Goal: Use online tool/utility: Utilize a website feature to perform a specific function

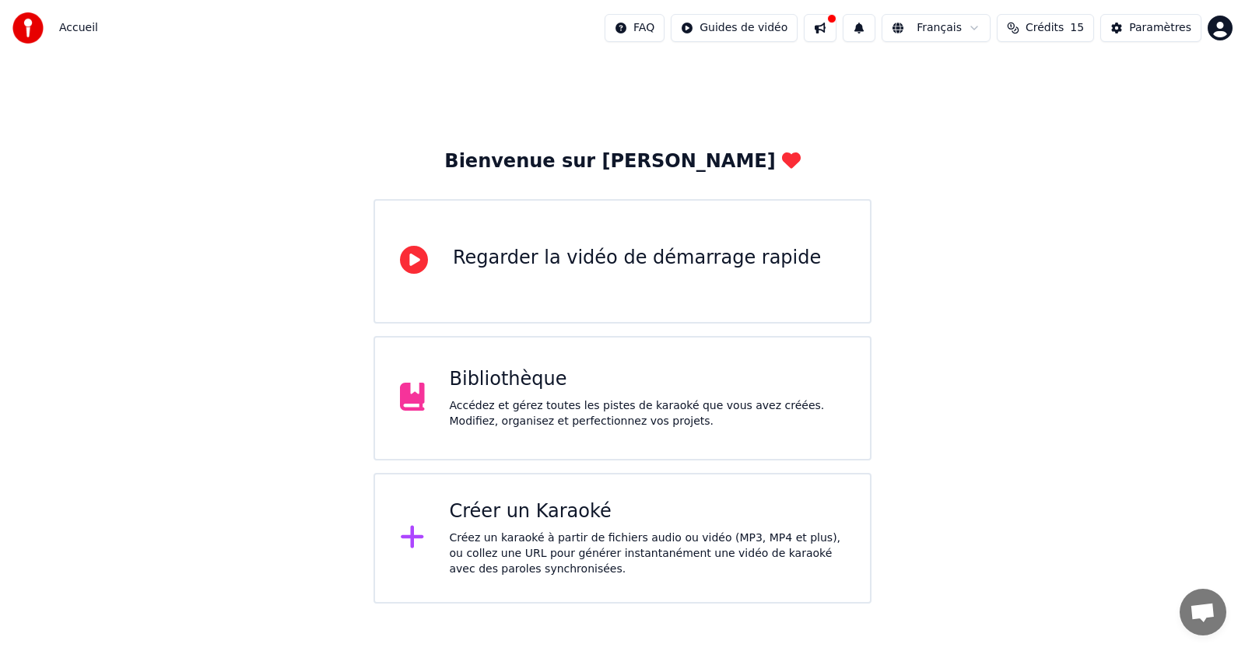
click at [569, 548] on div "Créez un karaoké à partir de fichiers audio ou vidéo (MP3, MP4 et plus), ou col…" at bounding box center [648, 554] width 396 height 47
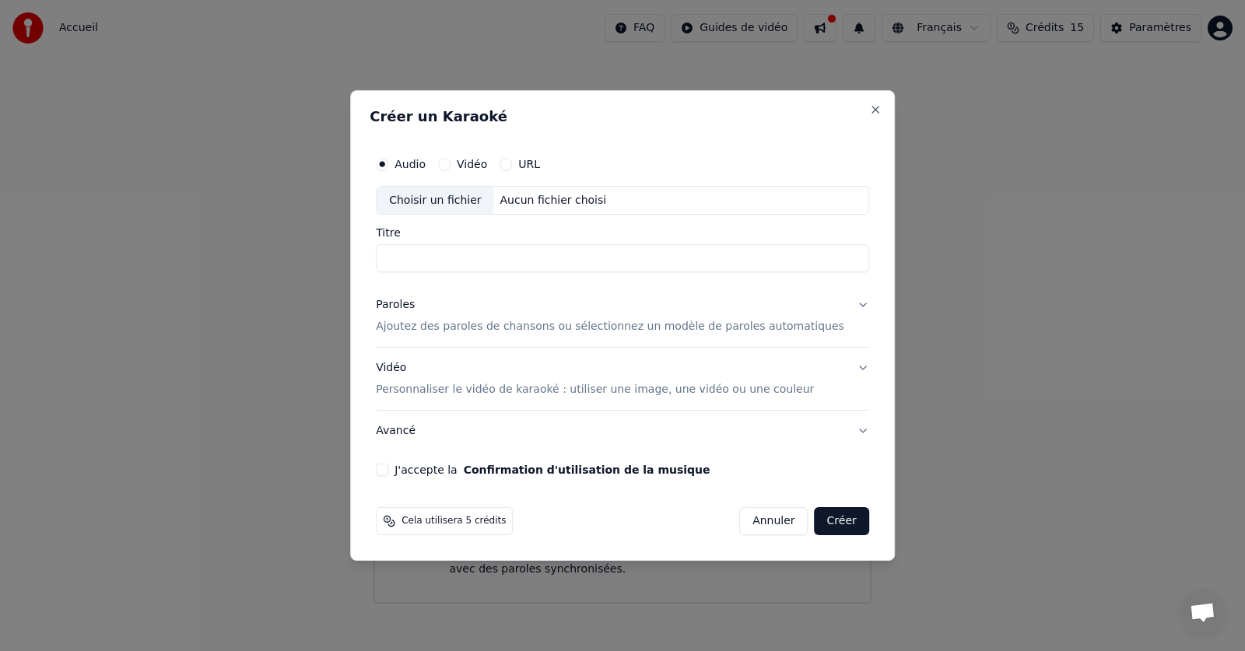
click at [540, 198] on div "Aucun fichier choisi" at bounding box center [553, 201] width 119 height 16
type input "*********"
click at [509, 318] on div "Paroles Ajoutez des paroles de chansons ou sélectionnez un modèle de paroles au…" at bounding box center [610, 316] width 468 height 37
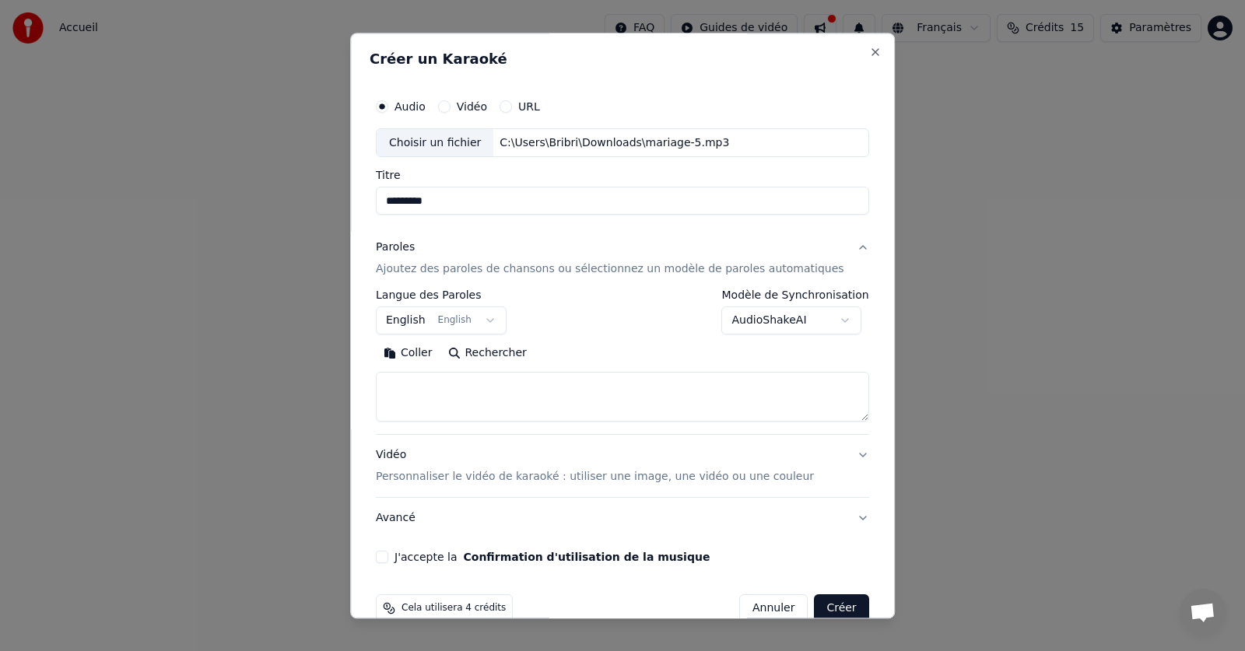
click at [453, 386] on textarea at bounding box center [622, 398] width 493 height 50
paste textarea "**********"
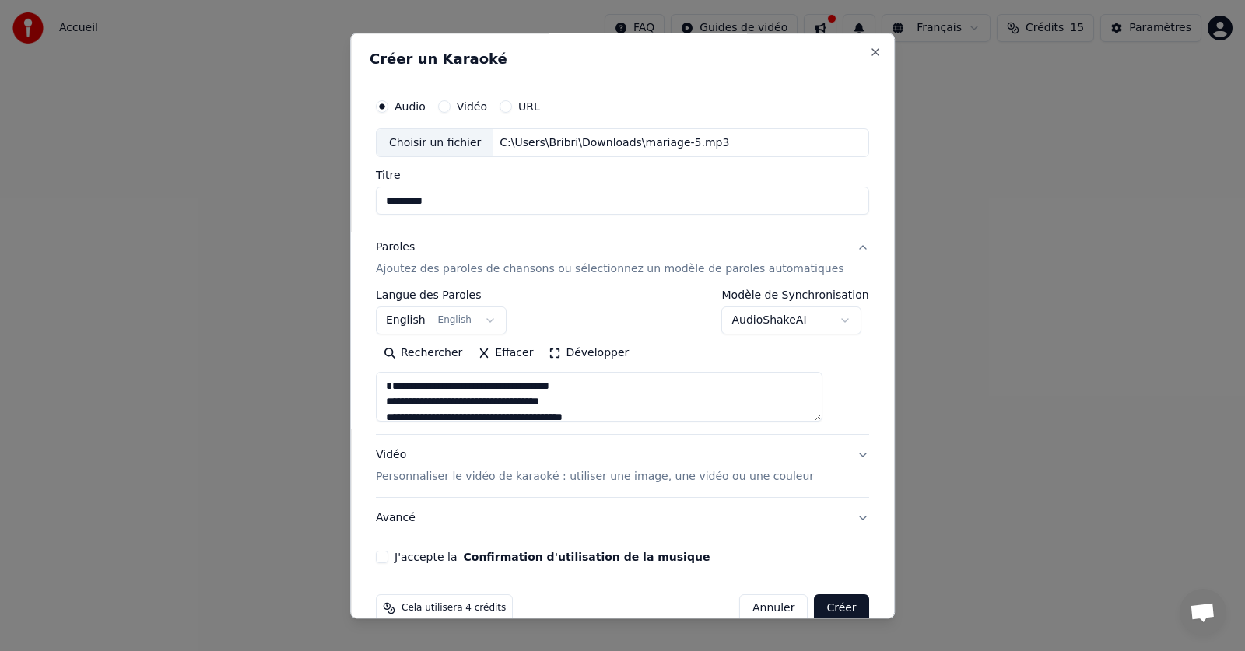
scroll to position [797, 0]
type textarea "**********"
click at [388, 559] on button "J'accepte la Confirmation d'utilisation de la musique" at bounding box center [382, 558] width 12 height 12
click at [816, 604] on button "Créer" at bounding box center [841, 609] width 54 height 28
select select "**"
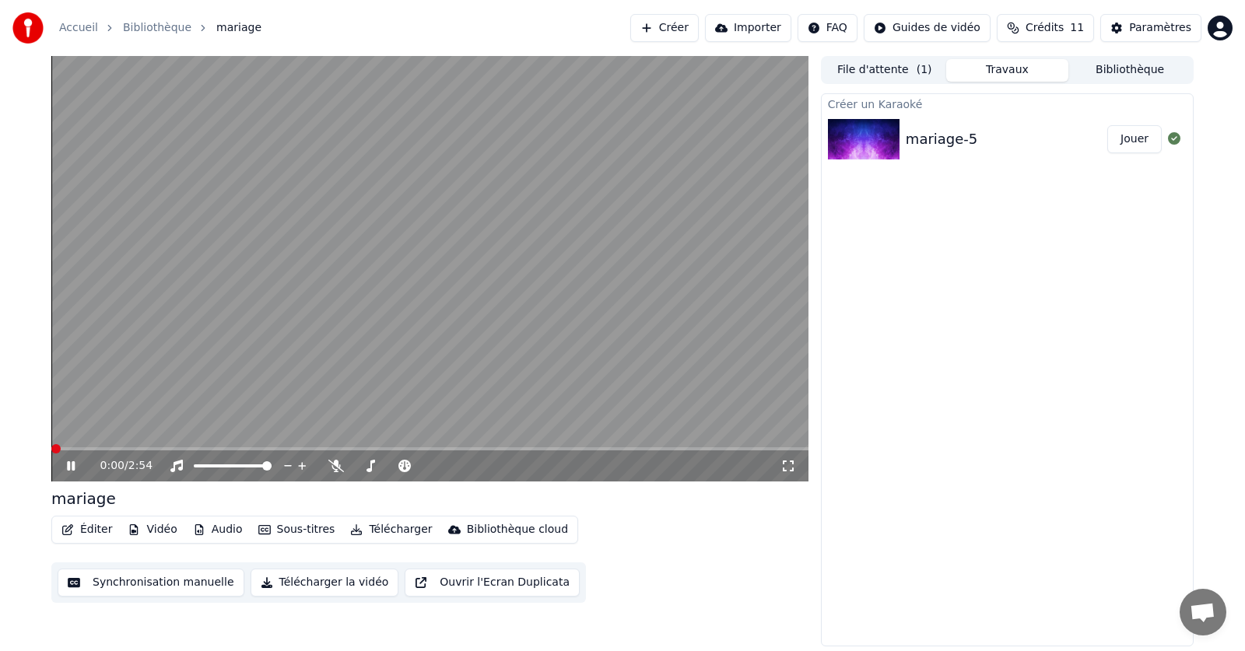
click at [51, 453] on span at bounding box center [55, 448] width 9 height 9
click at [51, 448] on span at bounding box center [55, 448] width 9 height 9
click at [67, 469] on icon at bounding box center [82, 466] width 37 height 12
click at [68, 471] on icon at bounding box center [70, 466] width 9 height 11
click at [70, 466] on icon at bounding box center [71, 465] width 8 height 9
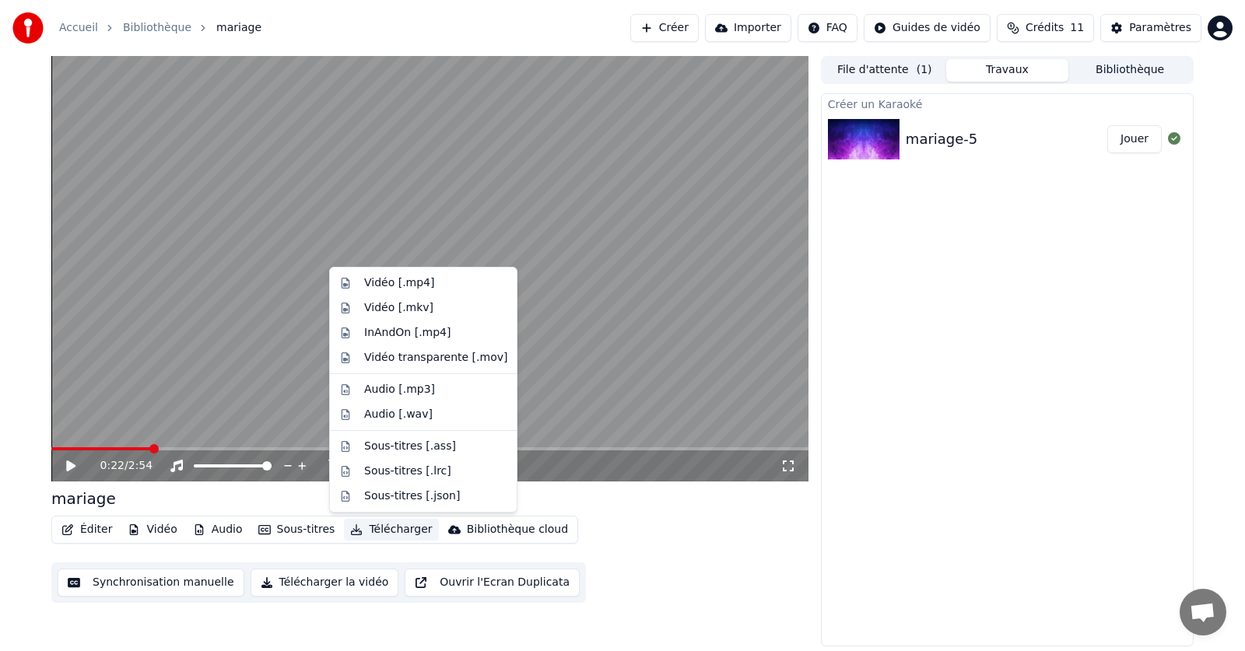
click at [376, 531] on button "Télécharger" at bounding box center [391, 530] width 94 height 22
click at [426, 284] on div "Vidéo [.mp4]" at bounding box center [399, 283] width 70 height 16
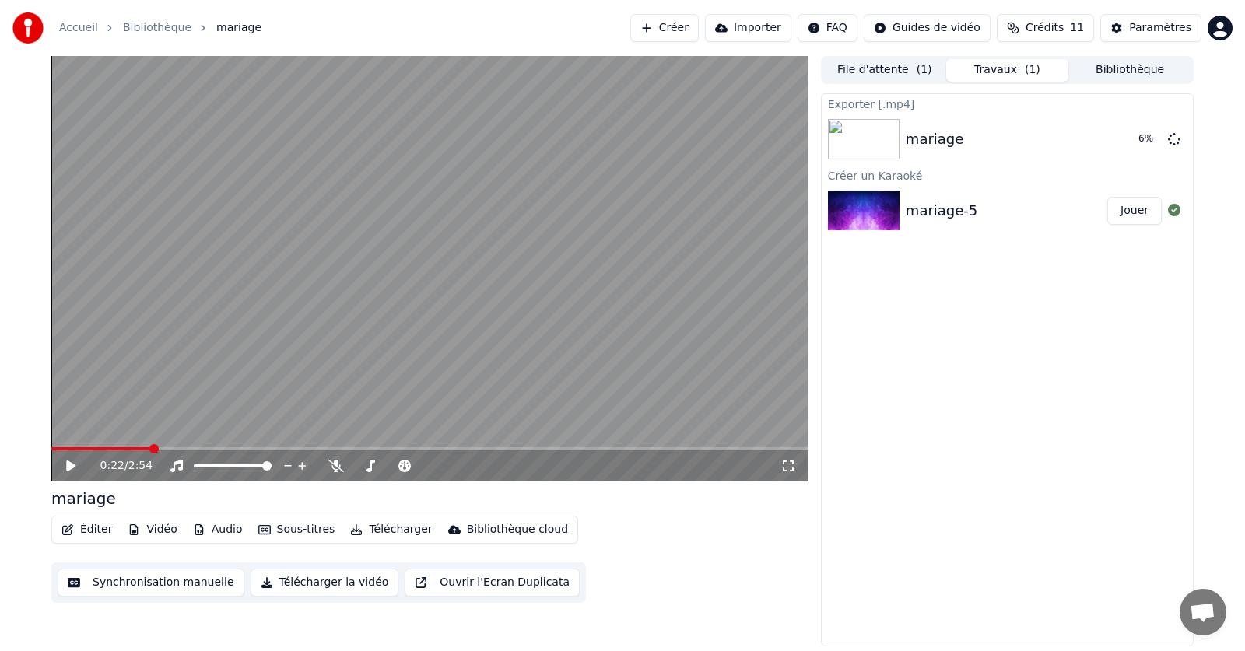
click at [70, 475] on div "0:22 / 2:54" at bounding box center [429, 465] width 757 height 31
click at [70, 466] on icon at bounding box center [70, 466] width 9 height 11
click at [213, 527] on button "Audio" at bounding box center [218, 530] width 62 height 22
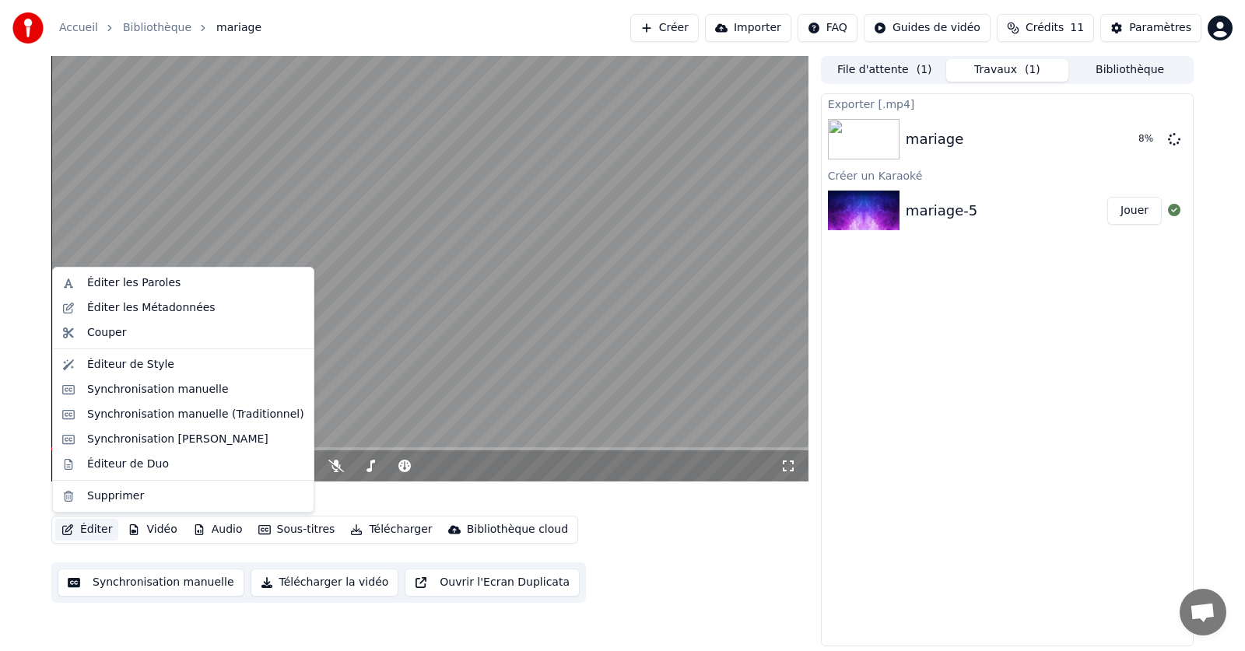
click at [527, 250] on video at bounding box center [429, 269] width 757 height 426
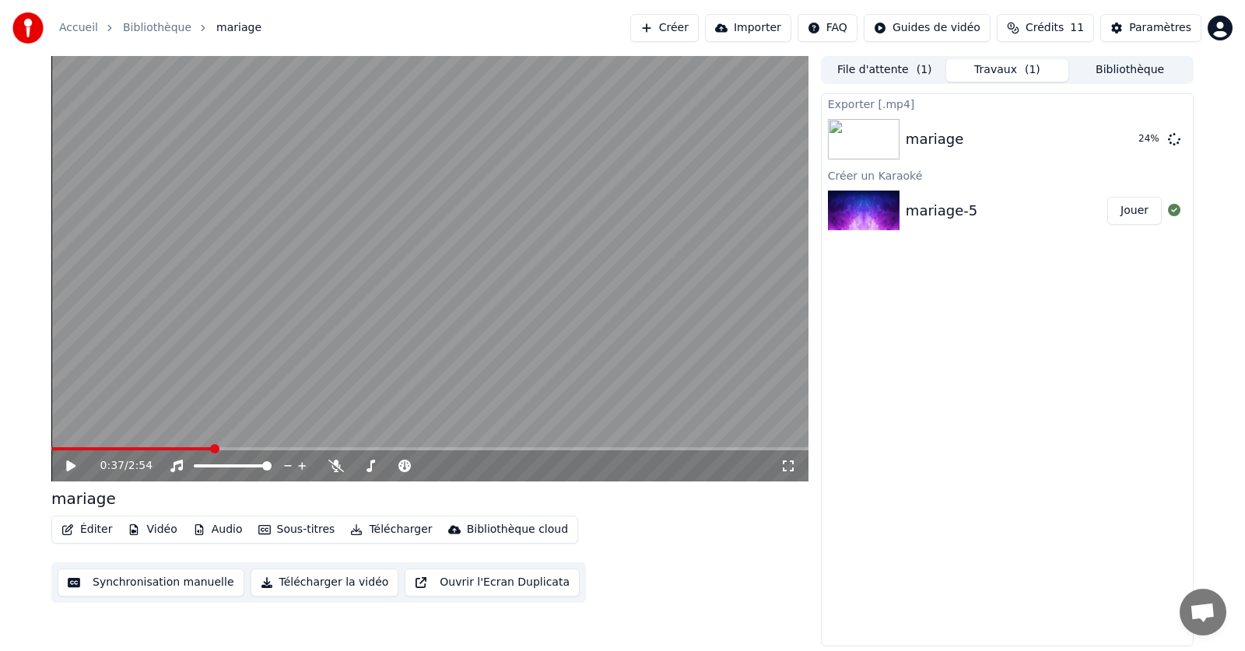
click at [1127, 408] on div "Exporter [.mp4] mariage 24 % Créer un Karaoké mariage-5 Jouer" at bounding box center [1007, 369] width 373 height 553
click at [1118, 147] on button "Afficher" at bounding box center [1127, 139] width 68 height 28
